Goal: Task Accomplishment & Management: Use online tool/utility

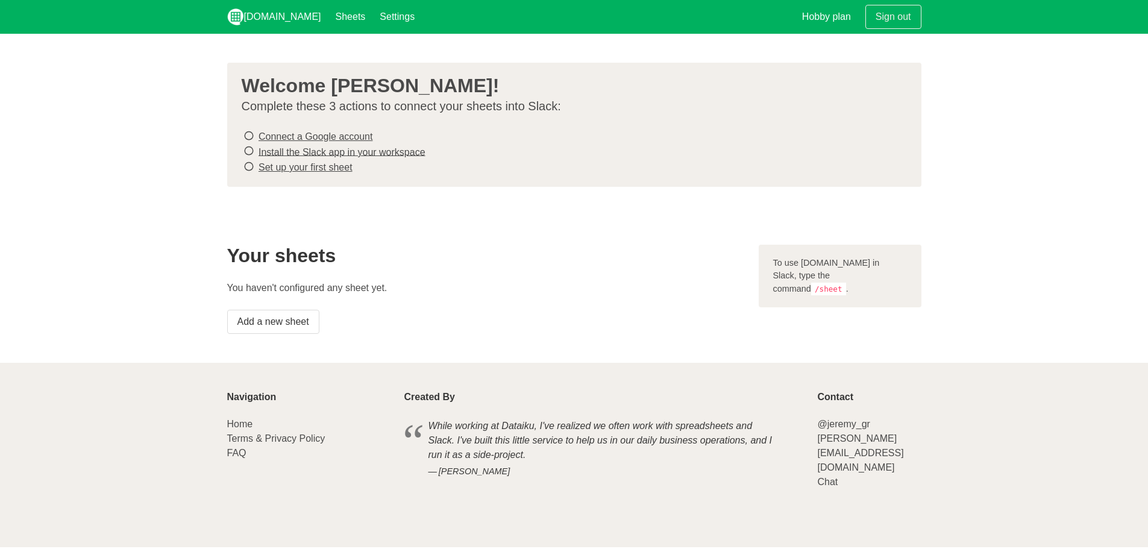
click at [251, 131] on icon at bounding box center [249, 136] width 11 height 16
click at [250, 134] on icon at bounding box center [249, 136] width 11 height 16
click at [249, 148] on icon at bounding box center [249, 151] width 11 height 16
click at [250, 168] on icon at bounding box center [249, 167] width 11 height 16
click at [324, 153] on link "Install the Slack app in your workspace" at bounding box center [342, 151] width 167 height 10
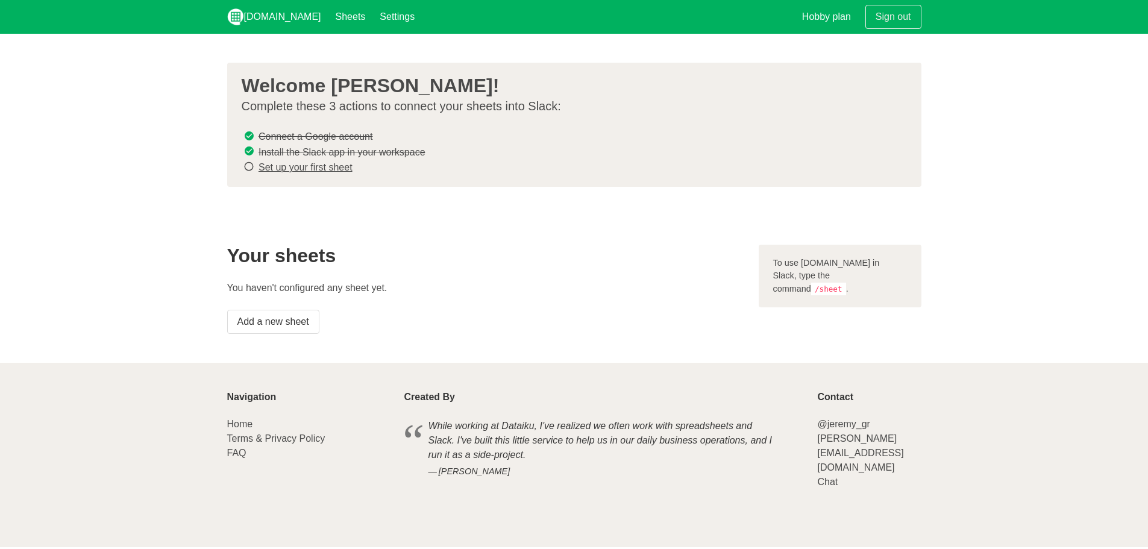
click at [305, 164] on link "Set up your first sheet" at bounding box center [306, 167] width 94 height 10
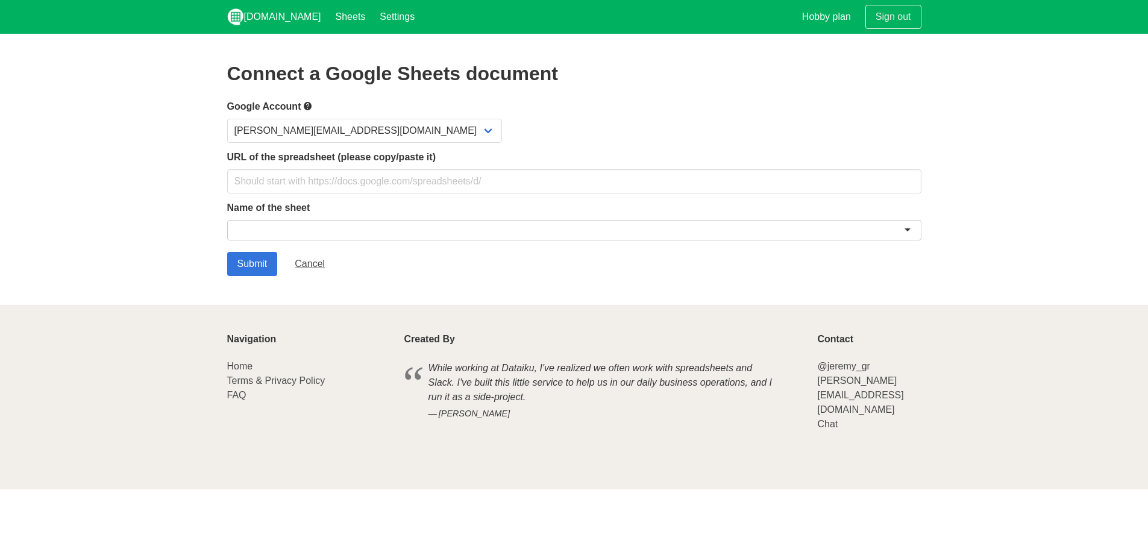
click at [341, 198] on form "Google Account [PERSON_NAME][EMAIL_ADDRESS][DOMAIN_NAME] URL of the spreadsheet…" at bounding box center [574, 187] width 695 height 177
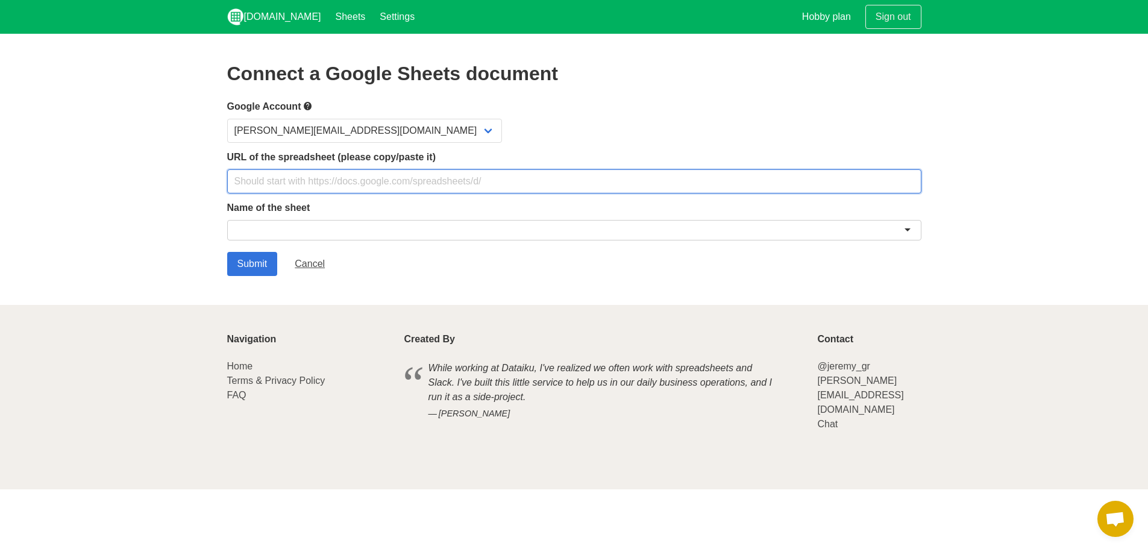
click at [341, 186] on input "text" at bounding box center [574, 181] width 695 height 24
paste input "[URL][DOMAIN_NAME]"
type input "[URL][DOMAIN_NAME]"
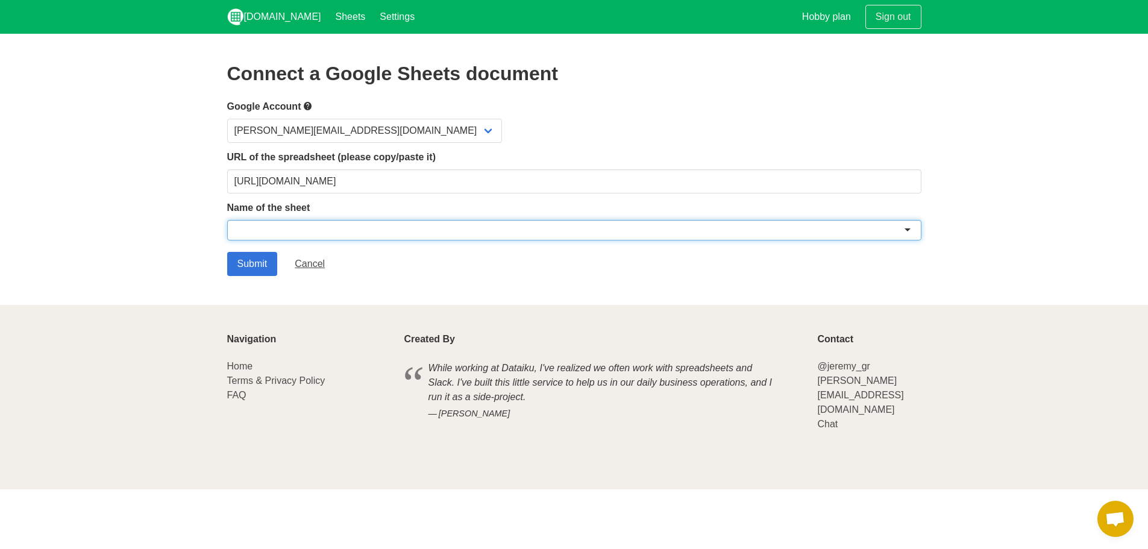
click at [310, 224] on div at bounding box center [574, 230] width 695 height 20
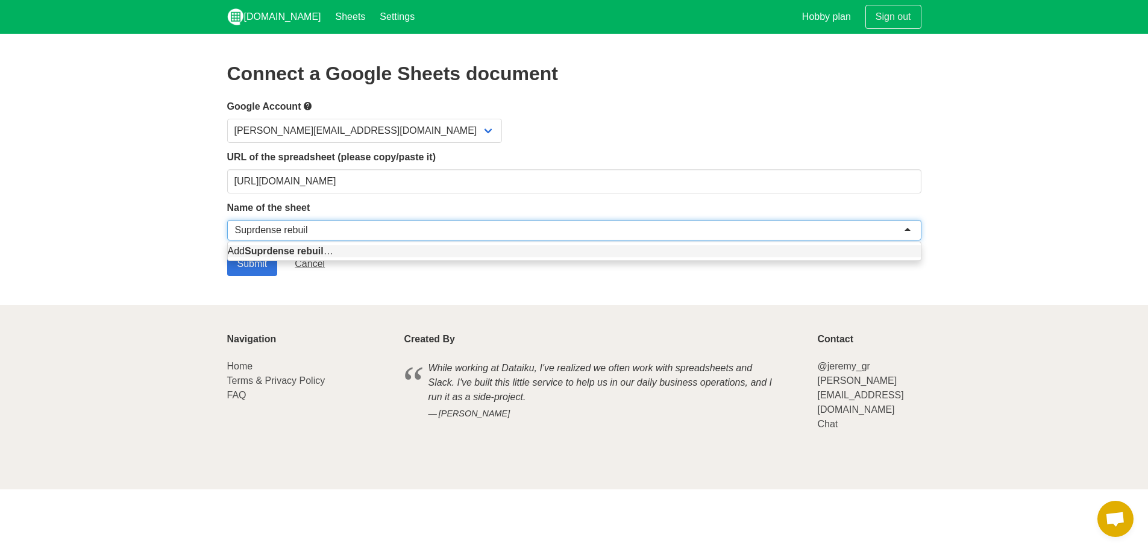
type input "Suprdense rebuild"
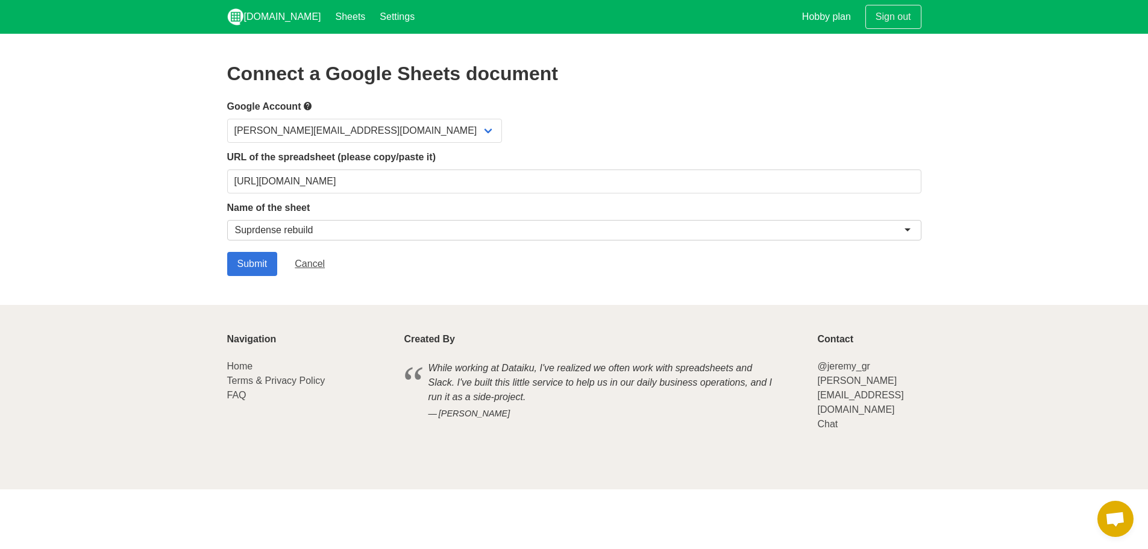
click at [253, 276] on section "Connect a Google Sheets document Google Account saksham@suprdense.com URL of th…" at bounding box center [574, 169] width 1148 height 271
click at [254, 268] on input "Submit" at bounding box center [252, 264] width 51 height 24
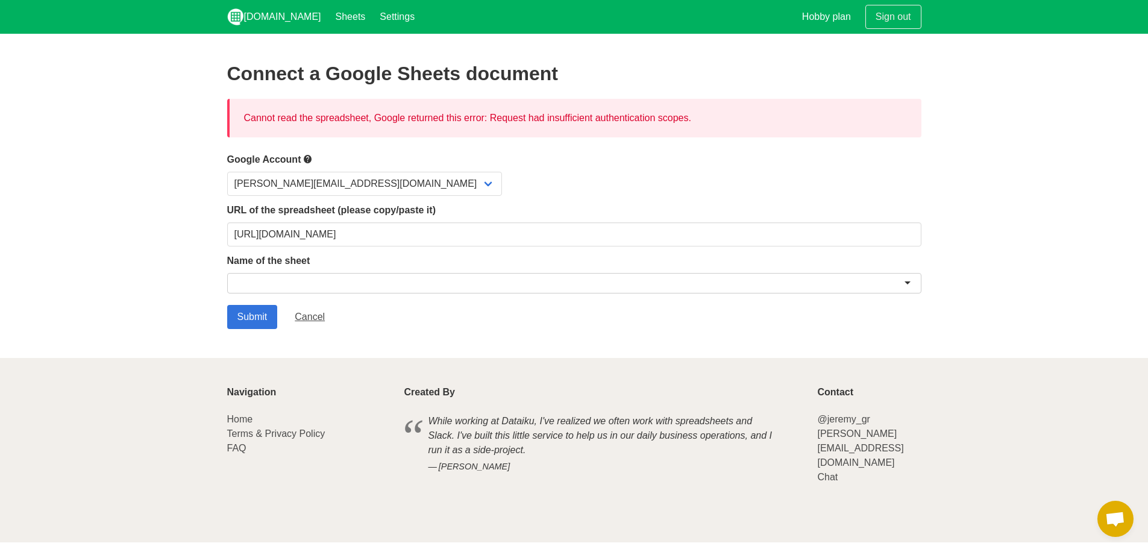
click at [332, 279] on div at bounding box center [574, 283] width 695 height 20
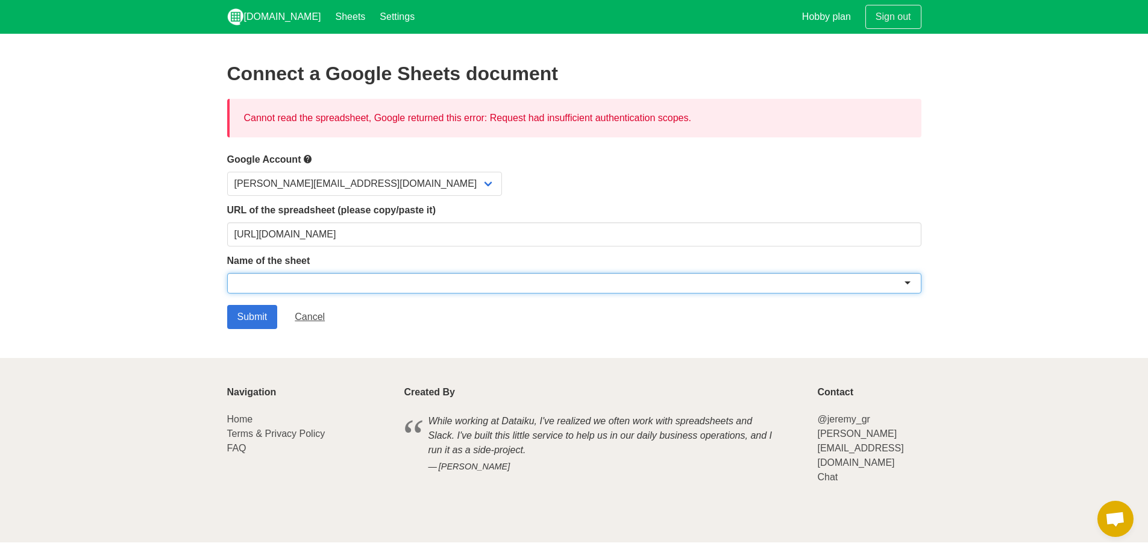
click at [804, 276] on div at bounding box center [574, 283] width 695 height 20
click at [910, 282] on div at bounding box center [574, 283] width 695 height 20
click at [584, 270] on div "Name of the sheet" at bounding box center [574, 276] width 695 height 44
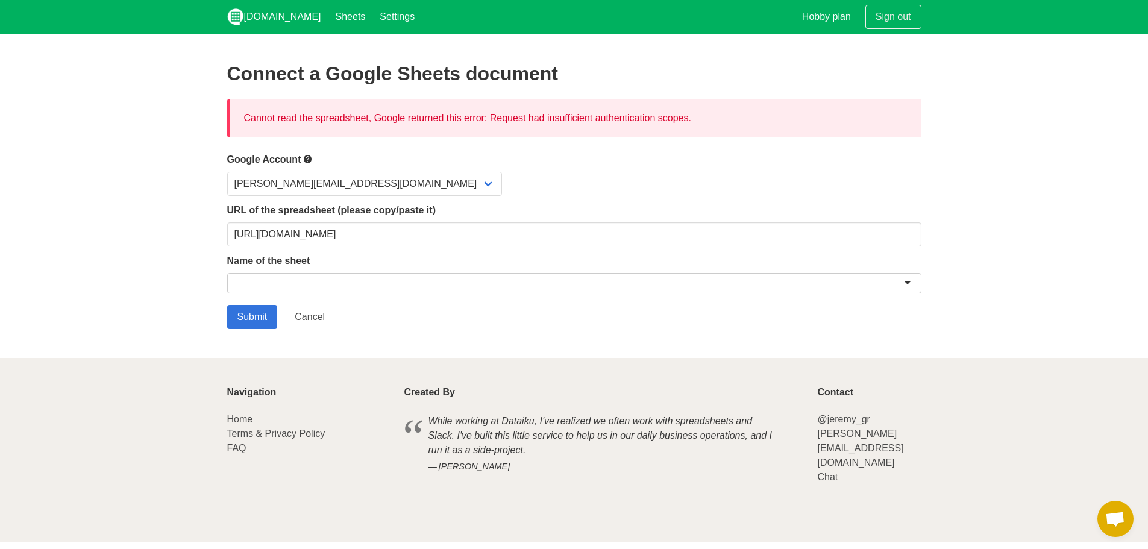
click at [584, 270] on div "Name of the sheet" at bounding box center [574, 276] width 695 height 44
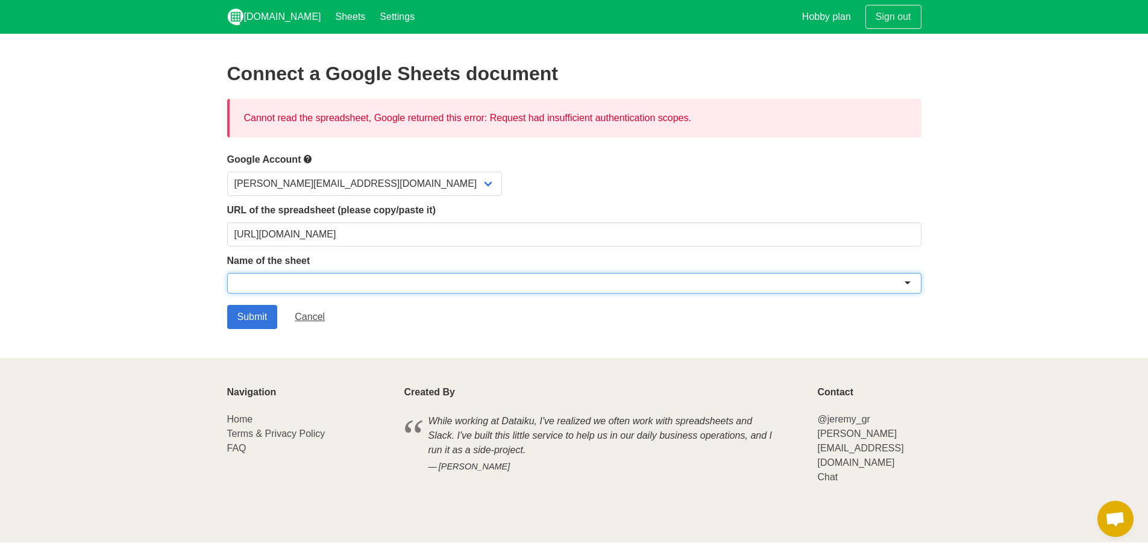
click at [527, 277] on div at bounding box center [574, 283] width 695 height 20
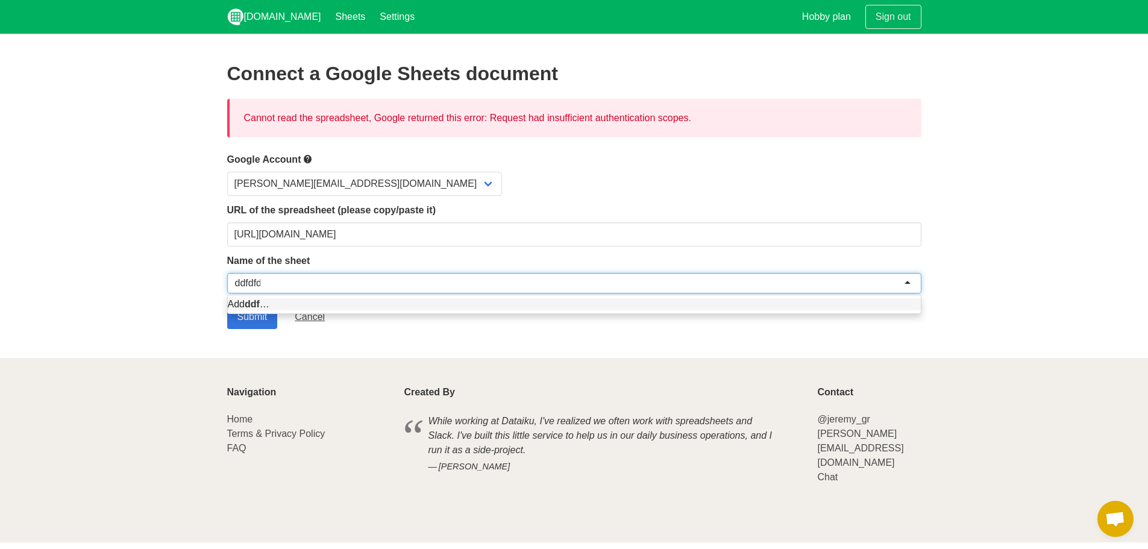
type input "ddfdfdf"
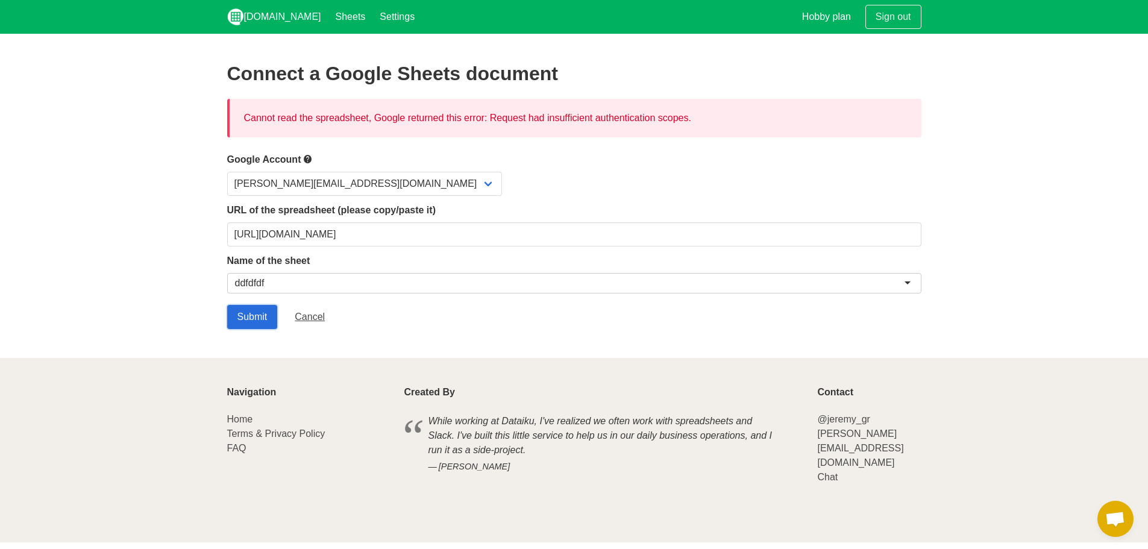
click at [253, 317] on input "Submit" at bounding box center [252, 317] width 51 height 24
drag, startPoint x: 369, startPoint y: 121, endPoint x: 362, endPoint y: 151, distance: 30.9
click at [368, 125] on div "Cannot read the spreadsheet, Google returned this error: Request had insufficie…" at bounding box center [574, 118] width 695 height 39
click at [353, 178] on select "[PERSON_NAME][EMAIL_ADDRESS][DOMAIN_NAME]" at bounding box center [364, 184] width 275 height 24
click at [353, 180] on select "[PERSON_NAME][EMAIL_ADDRESS][DOMAIN_NAME]" at bounding box center [364, 184] width 275 height 24
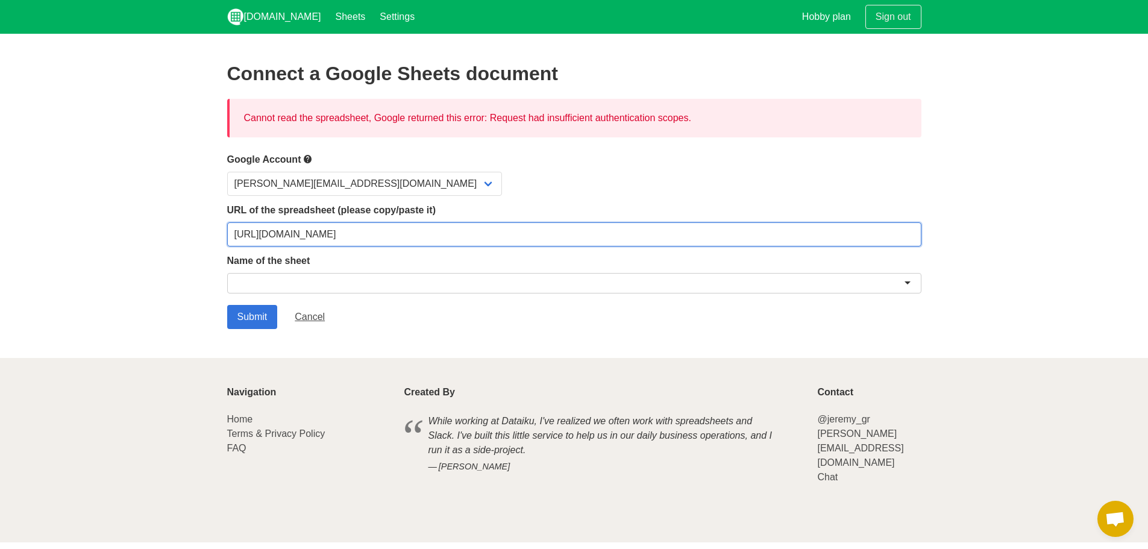
click at [432, 232] on input "[URL][DOMAIN_NAME]" at bounding box center [574, 234] width 695 height 24
paste input "1ipmktiy_1CkaxqlLVyW9CrD4UFUKH3F4LDTeyhYQUs"
type input "[URL][DOMAIN_NAME]"
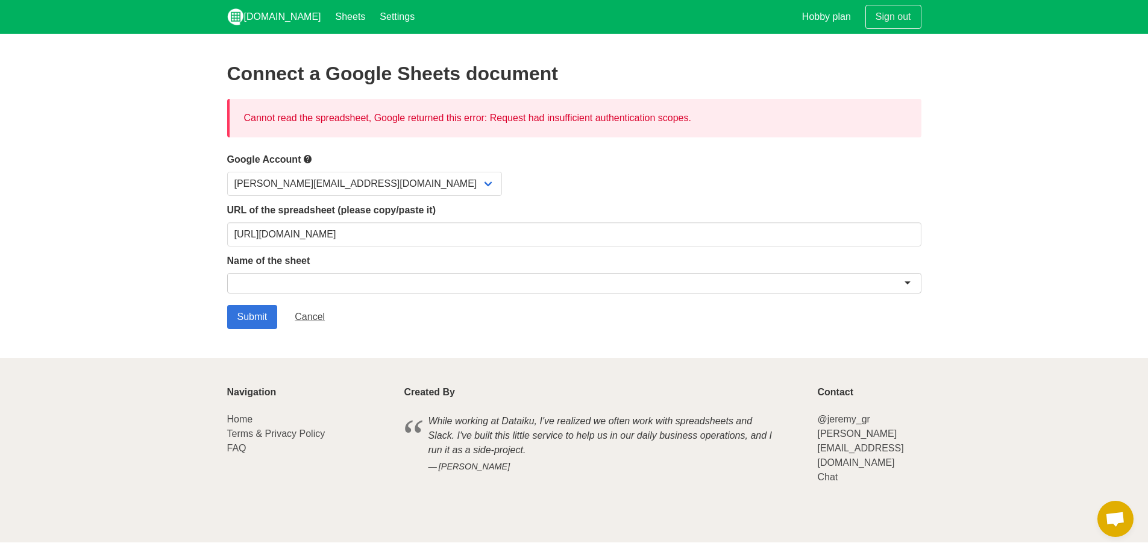
click at [403, 281] on div at bounding box center [574, 283] width 695 height 20
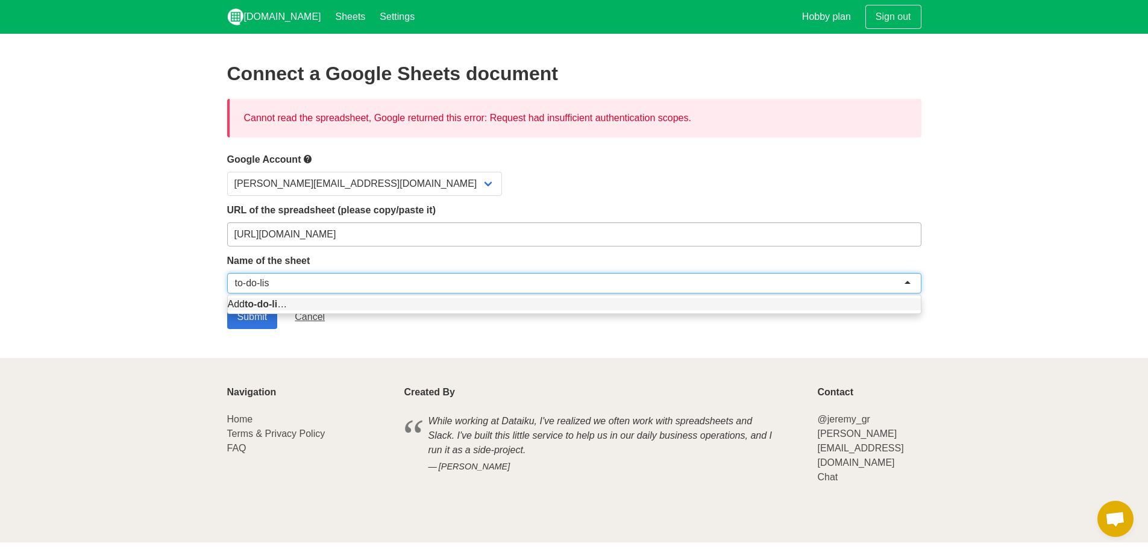
type input "to-do-list"
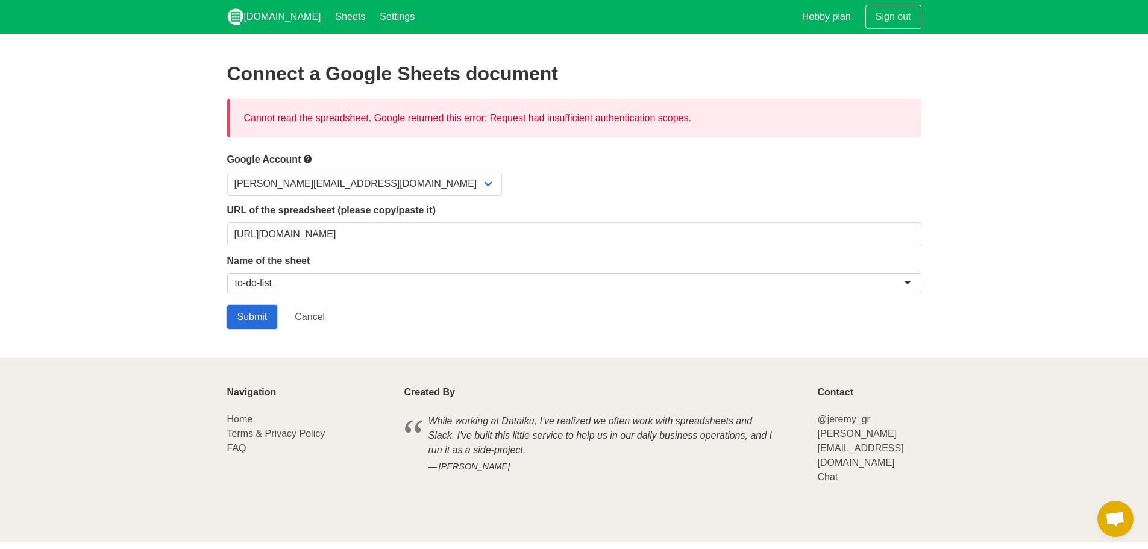
click at [241, 320] on input "Submit" at bounding box center [252, 317] width 51 height 24
click at [367, 119] on div "Cannot read the spreadsheet, Google returned this error: Request had insufficie…" at bounding box center [574, 118] width 695 height 39
click at [400, 122] on div "Cannot read the spreadsheet, Google returned this error: Request had insufficie…" at bounding box center [574, 118] width 695 height 39
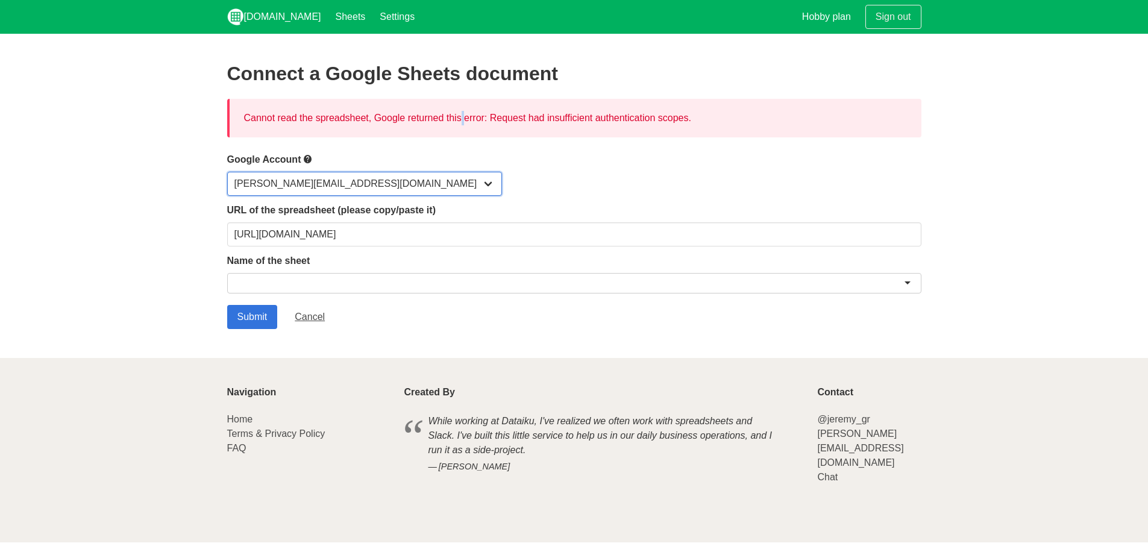
click at [334, 174] on select "[PERSON_NAME][EMAIL_ADDRESS][DOMAIN_NAME]" at bounding box center [364, 184] width 275 height 24
click at [447, 176] on div "[PERSON_NAME][EMAIL_ADDRESS][DOMAIN_NAME]" at bounding box center [574, 184] width 695 height 24
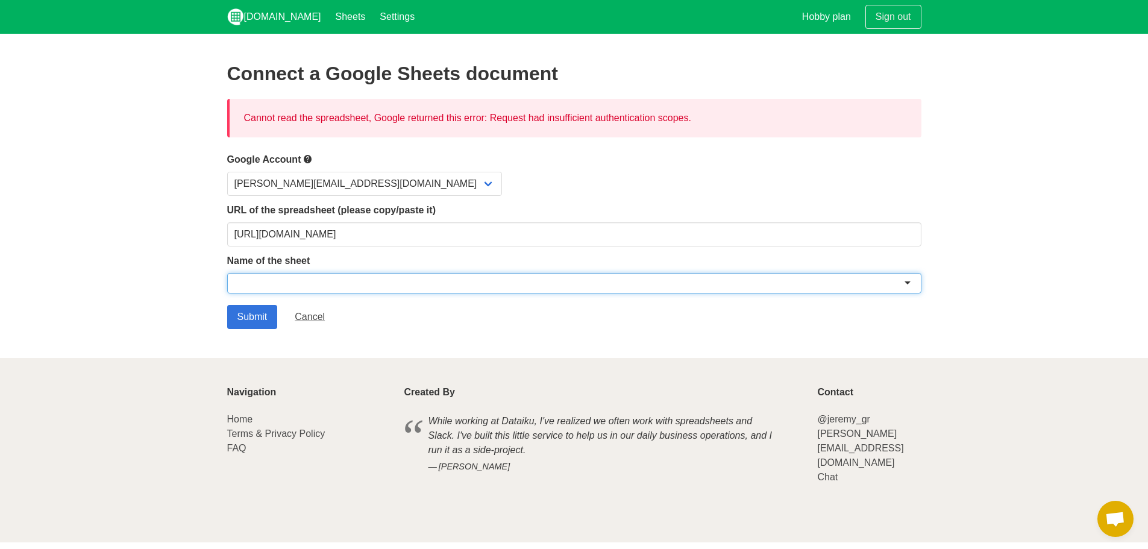
click at [273, 282] on div at bounding box center [574, 283] width 695 height 20
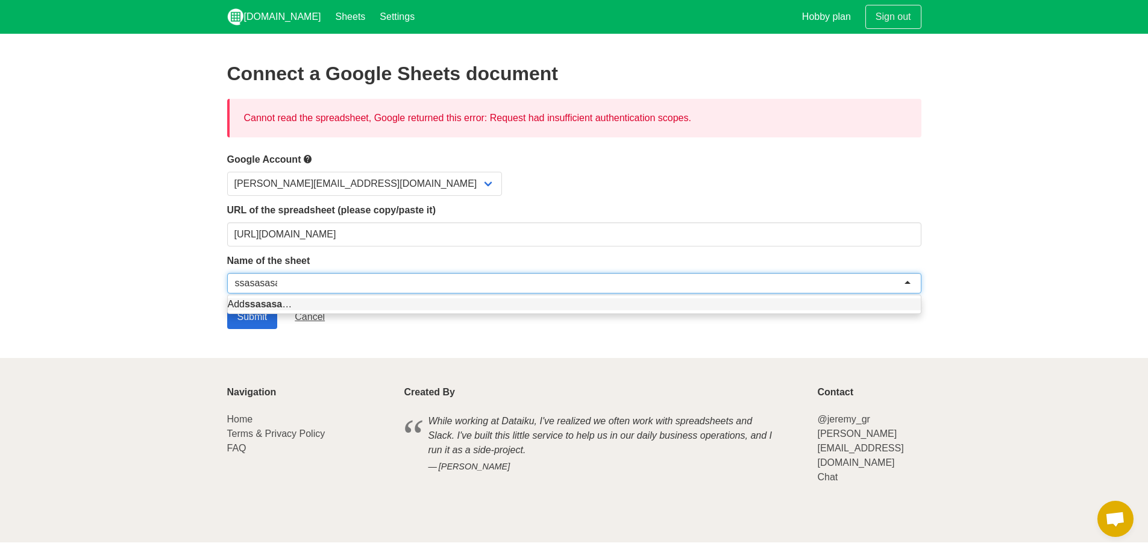
type input "ssasasasasa"
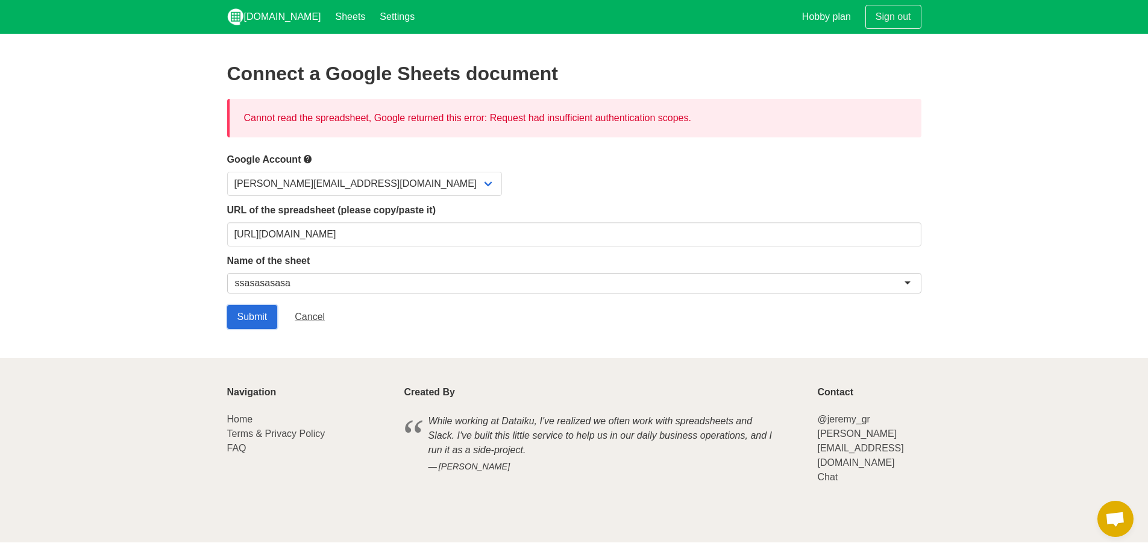
click at [262, 308] on input "Submit" at bounding box center [252, 317] width 51 height 24
click at [514, 113] on div "Cannot read the spreadsheet, Google returned this error: Request had insufficie…" at bounding box center [574, 118] width 695 height 39
